Goal: Navigation & Orientation: Find specific page/section

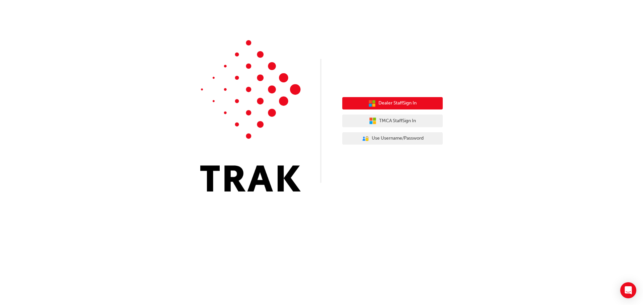
click at [397, 104] on span "Dealer Staff Sign In" at bounding box center [397, 103] width 38 height 8
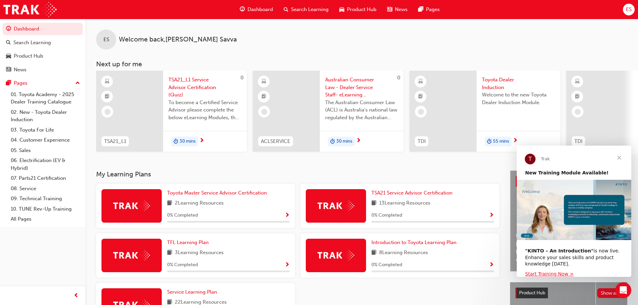
click at [510, 36] on div "ES Welcome back , Emily Savva" at bounding box center [361, 34] width 552 height 31
